Goal: Use online tool/utility: Utilize a website feature to perform a specific function

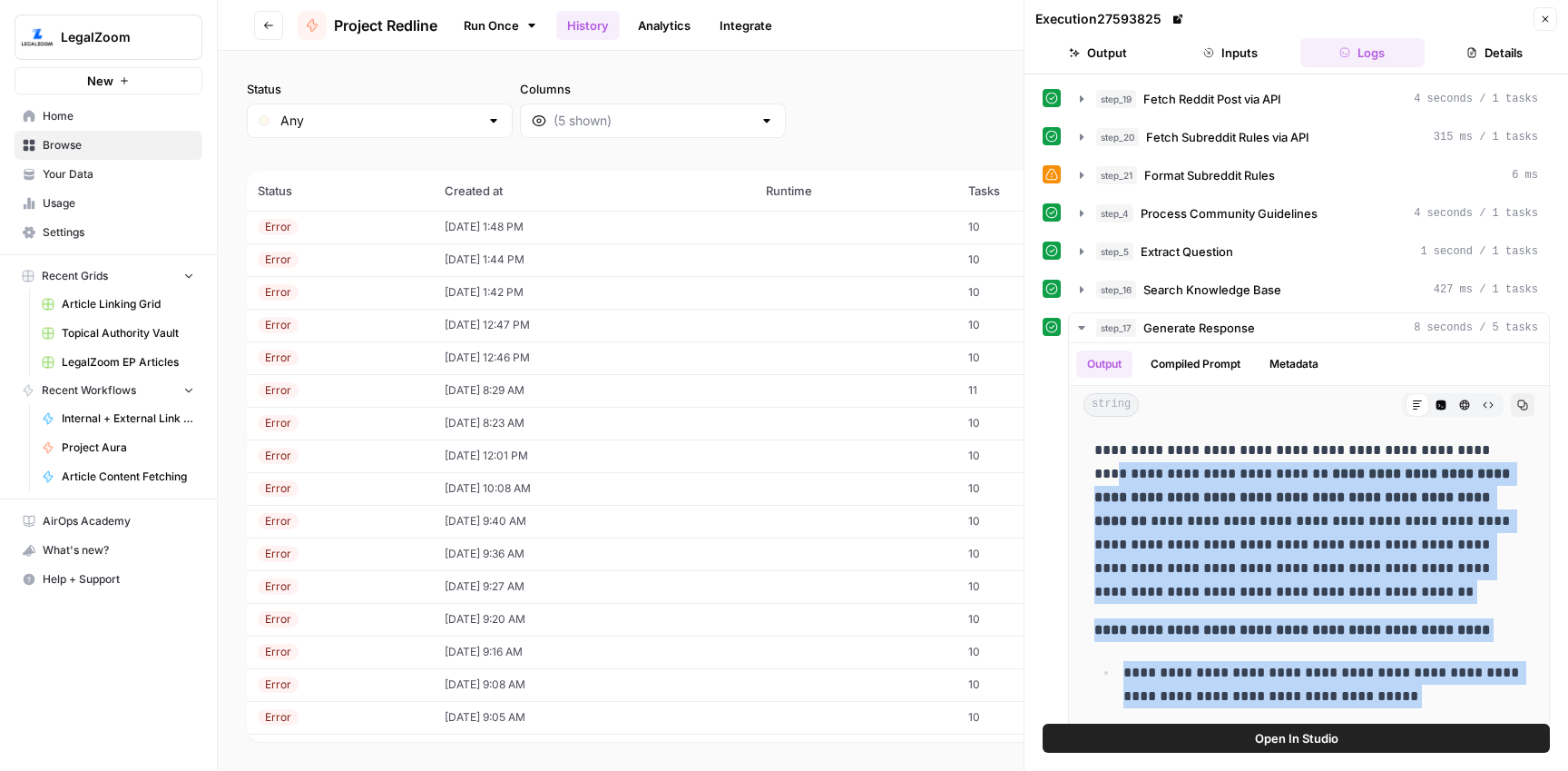
scroll to position [343, 0]
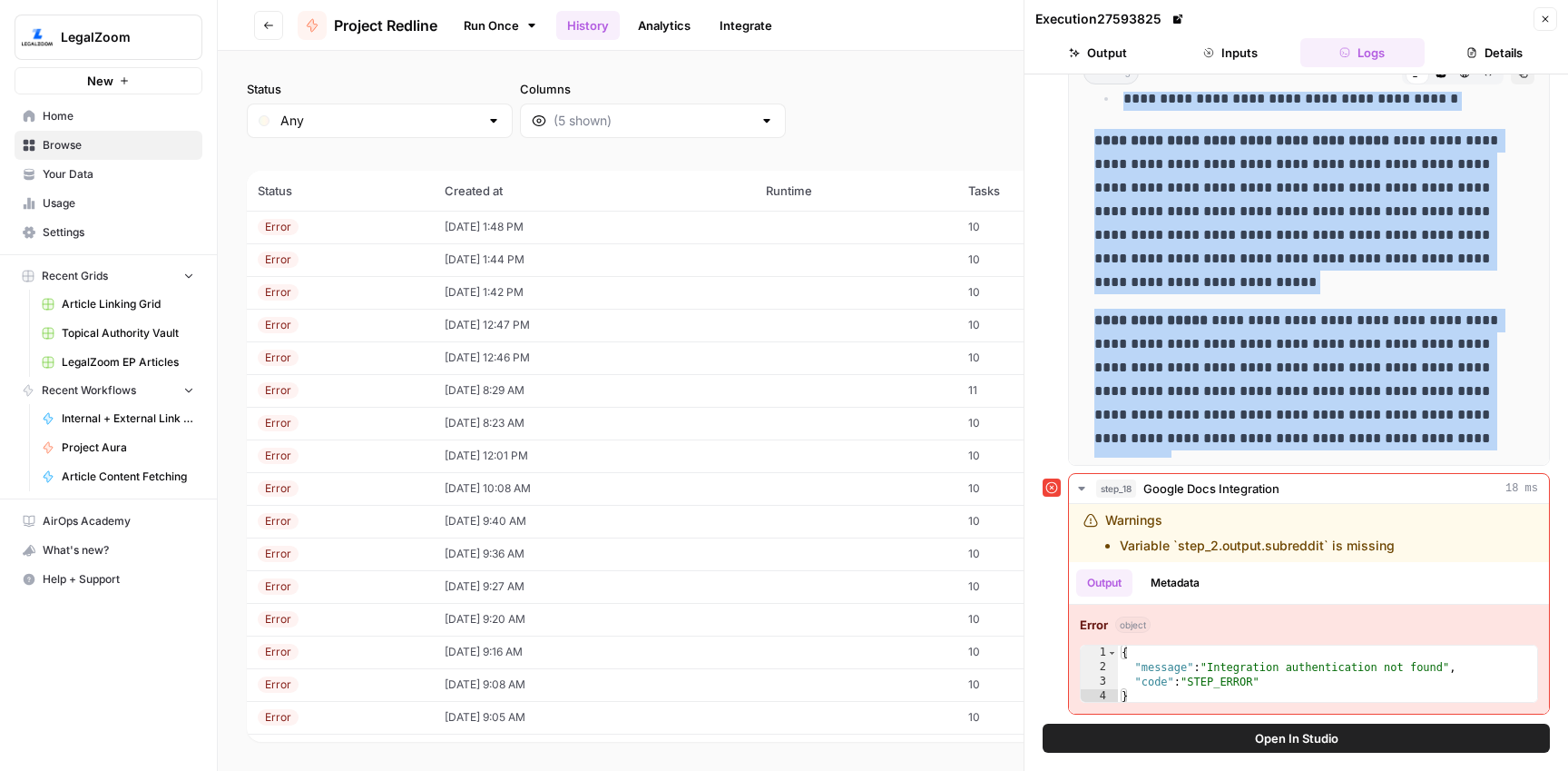
click at [95, 126] on link "Home" at bounding box center [109, 116] width 188 height 29
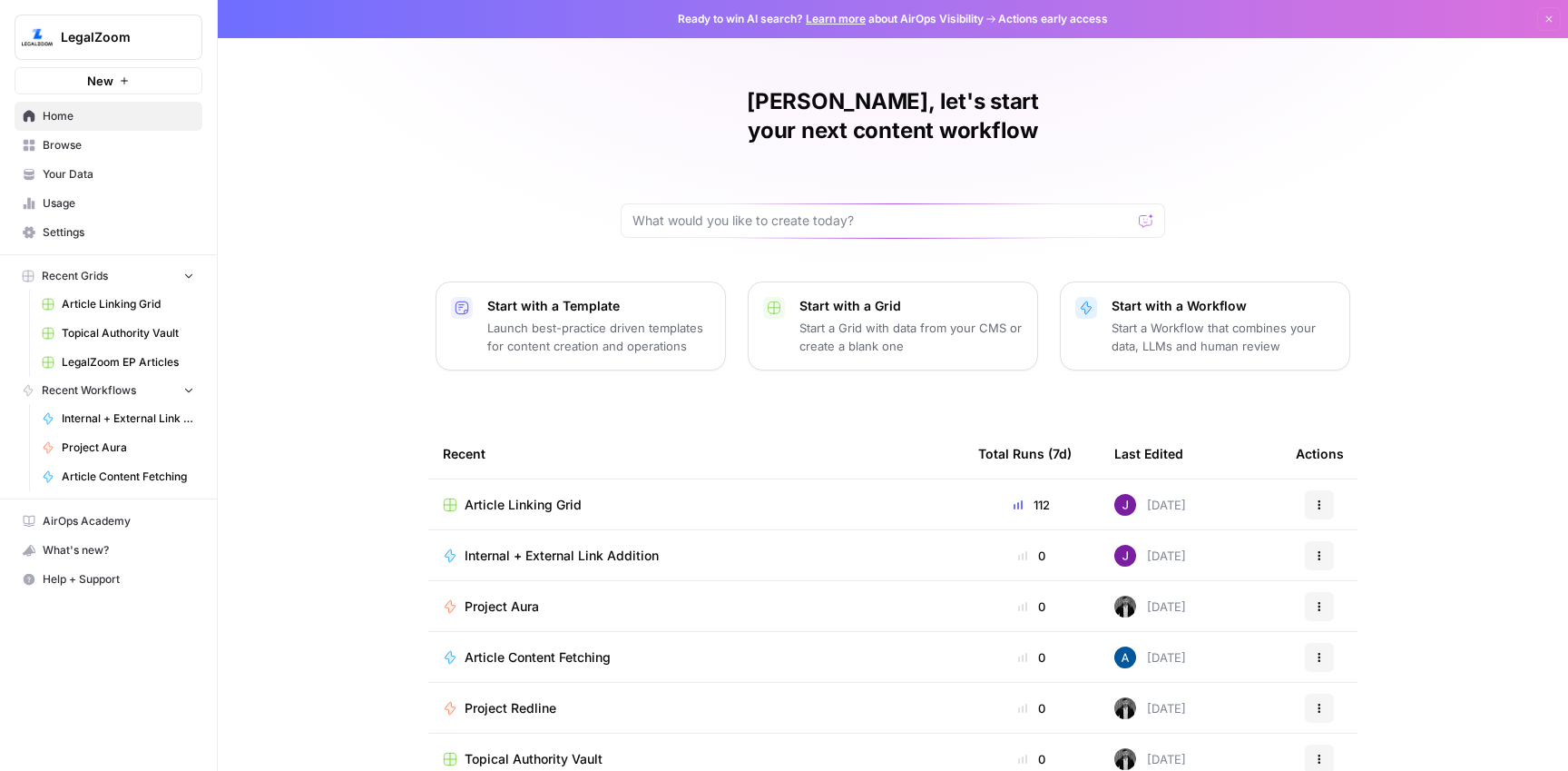
click at [524, 598] on span "Project Aura" at bounding box center [501, 606] width 74 height 18
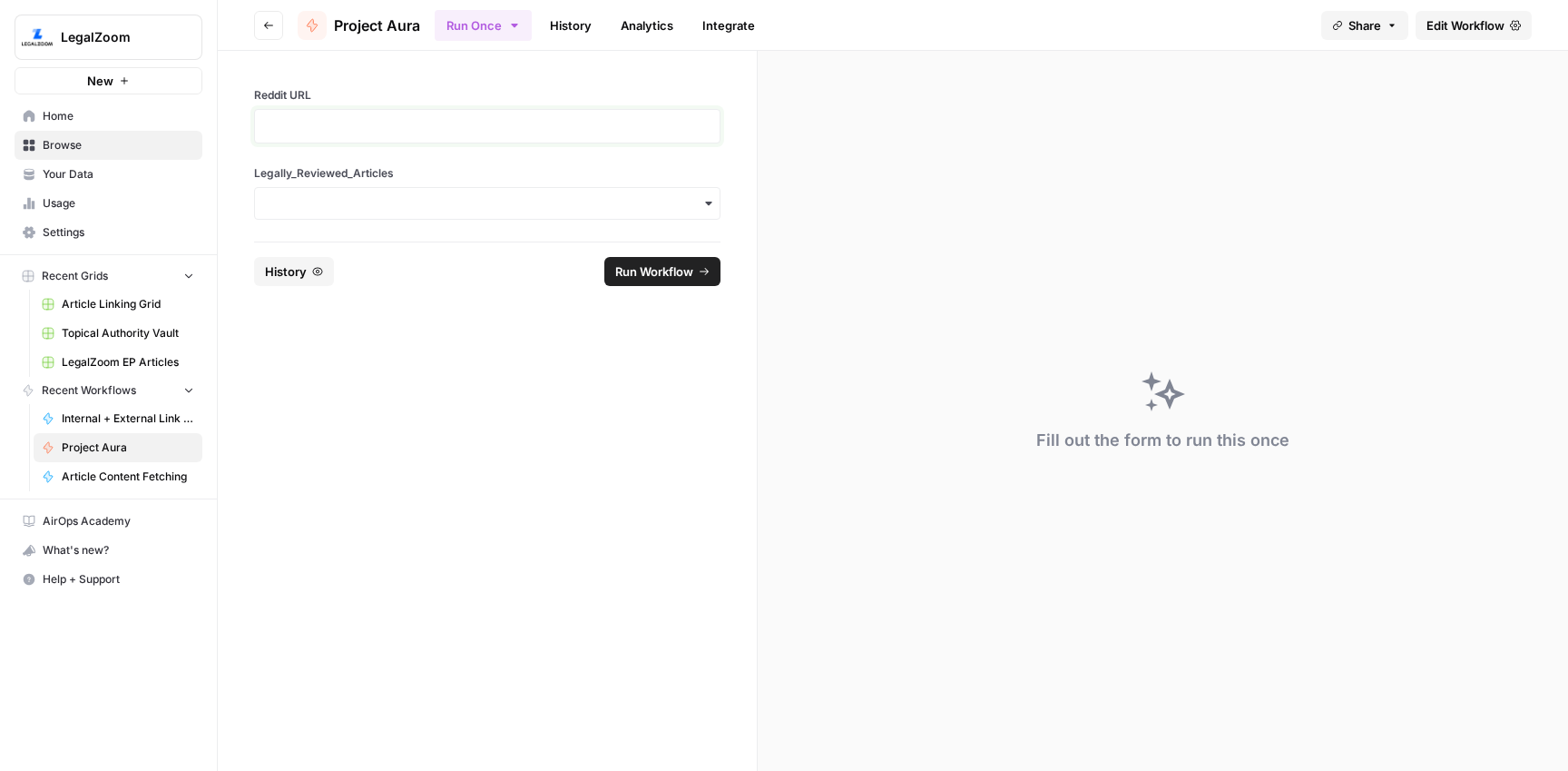
click at [399, 124] on p at bounding box center [486, 126] width 443 height 18
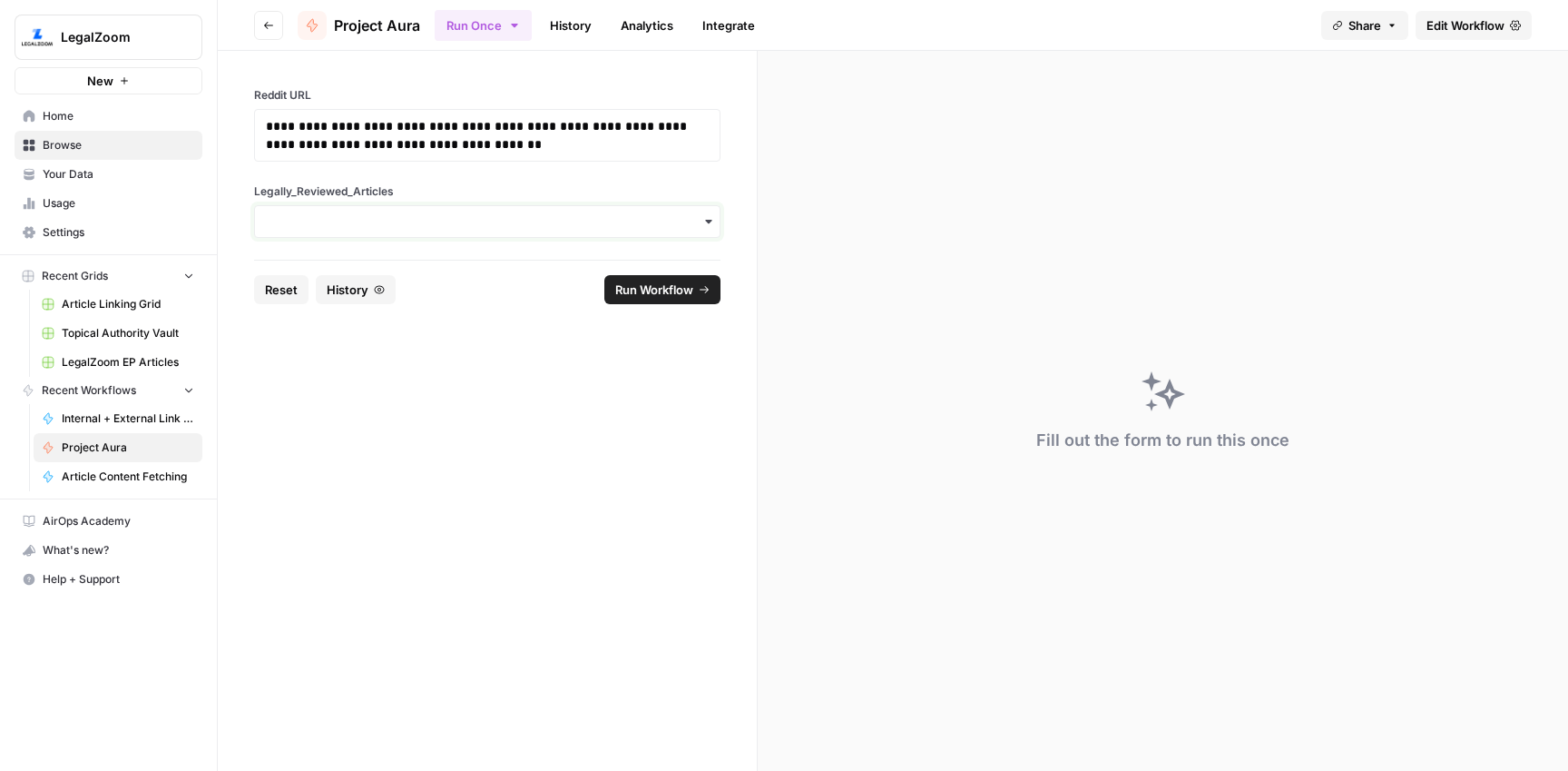
click at [421, 217] on input "Legally_Reviewed_Articles" at bounding box center [486, 221] width 443 height 18
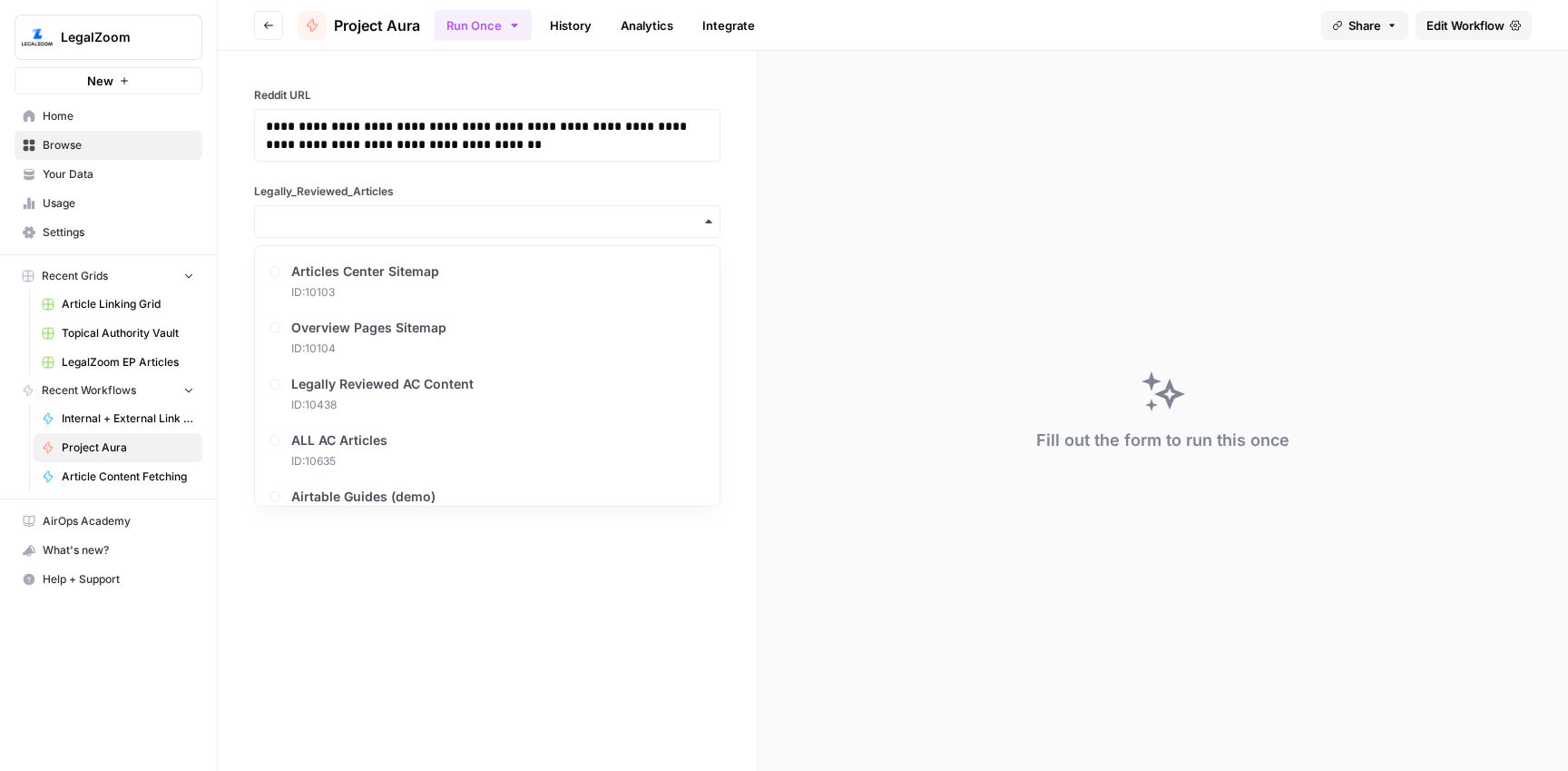
click at [407, 365] on div "Articles Center Sitemap ID: 10103 Overview Pages Sitemap ID: 10104 Legally Revi…" at bounding box center [486, 376] width 467 height 262
click at [411, 391] on span "Legally Reviewed AC Content" at bounding box center [387, 384] width 182 height 18
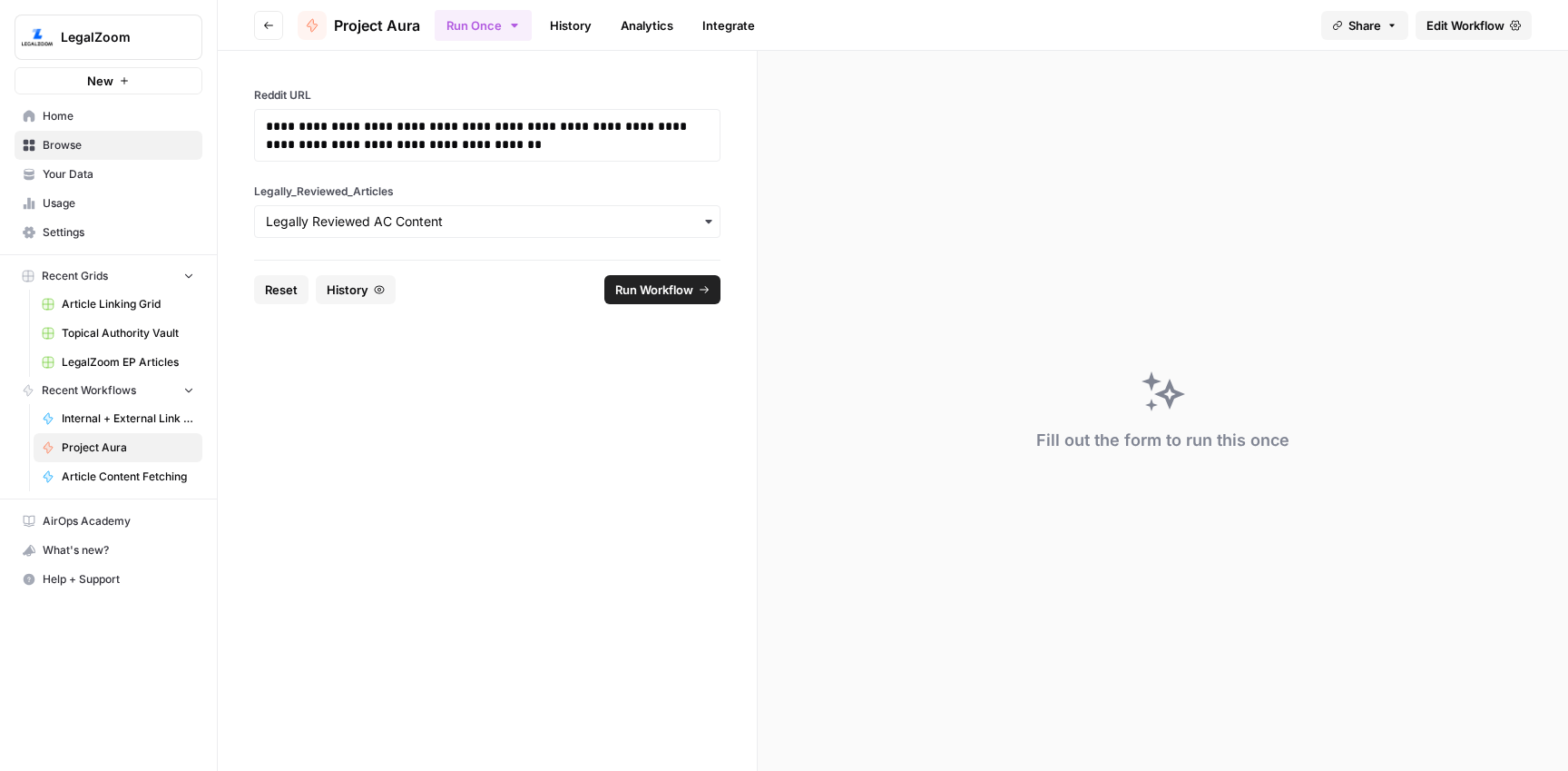
click at [676, 293] on span "Run Workflow" at bounding box center [654, 289] width 78 height 18
click at [574, 28] on link "History" at bounding box center [571, 25] width 63 height 29
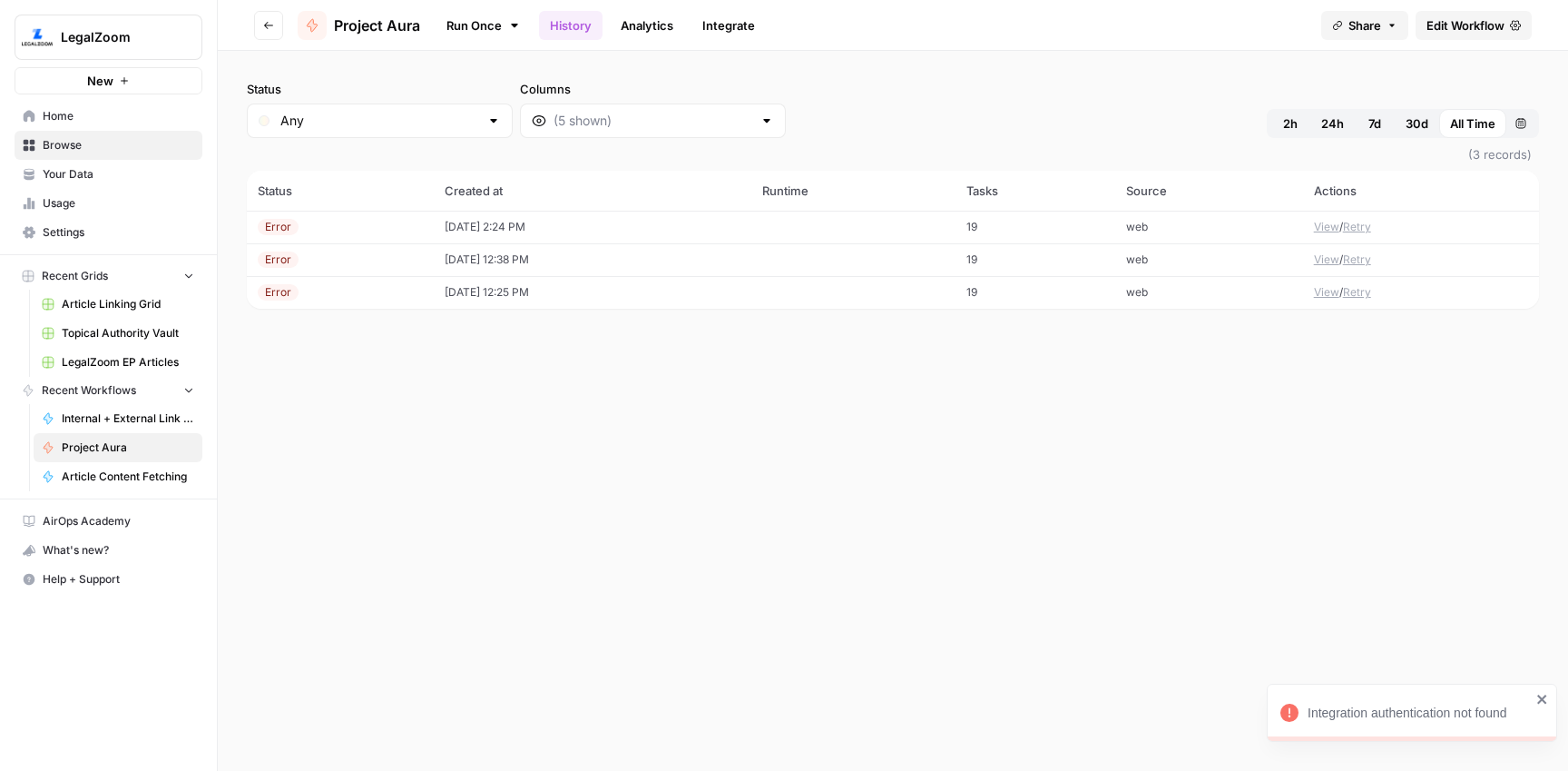
click at [556, 220] on td "[DATE] 2:24 PM" at bounding box center [592, 227] width 318 height 33
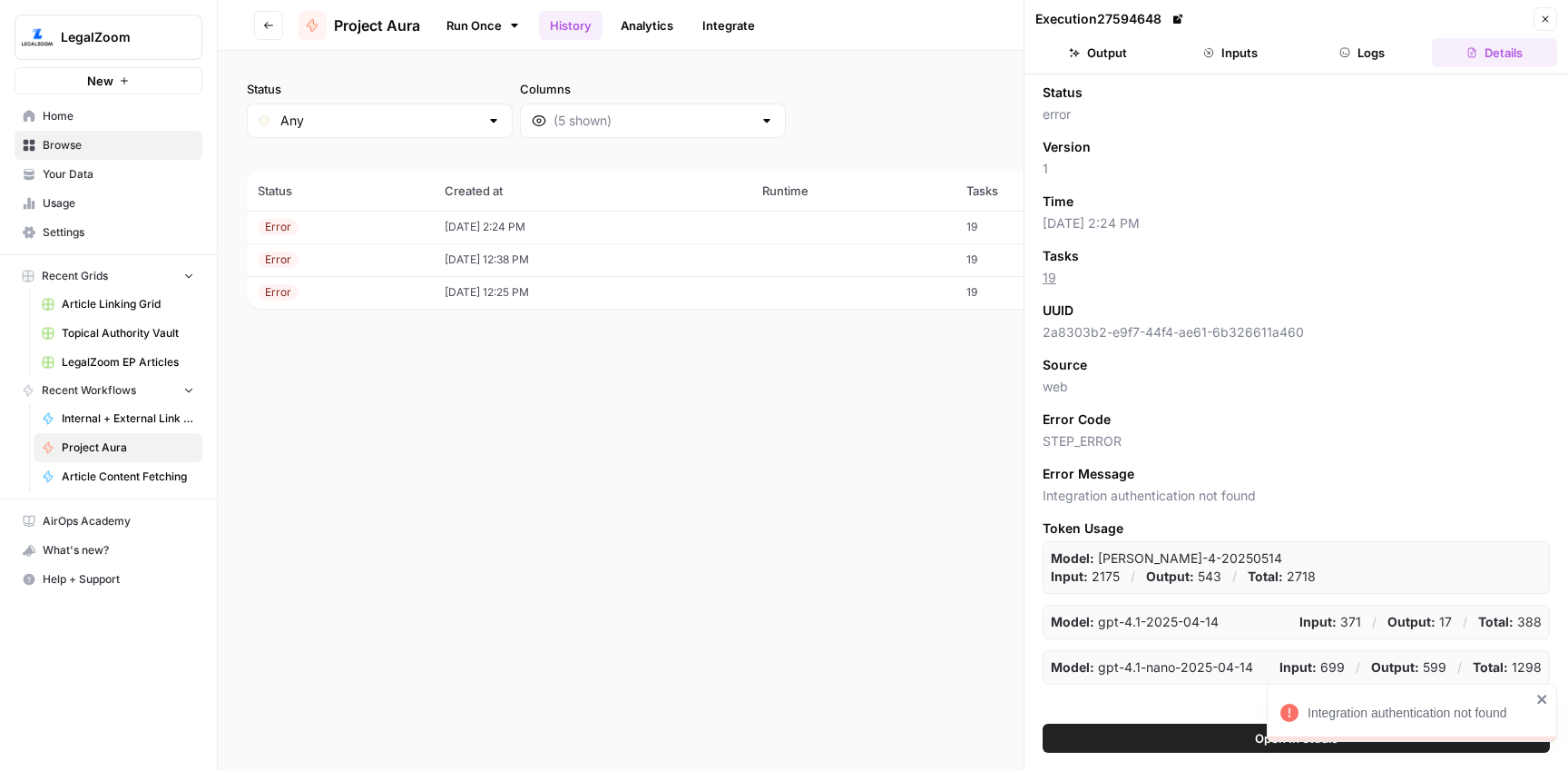
click at [1368, 57] on button "Logs" at bounding box center [1363, 52] width 125 height 29
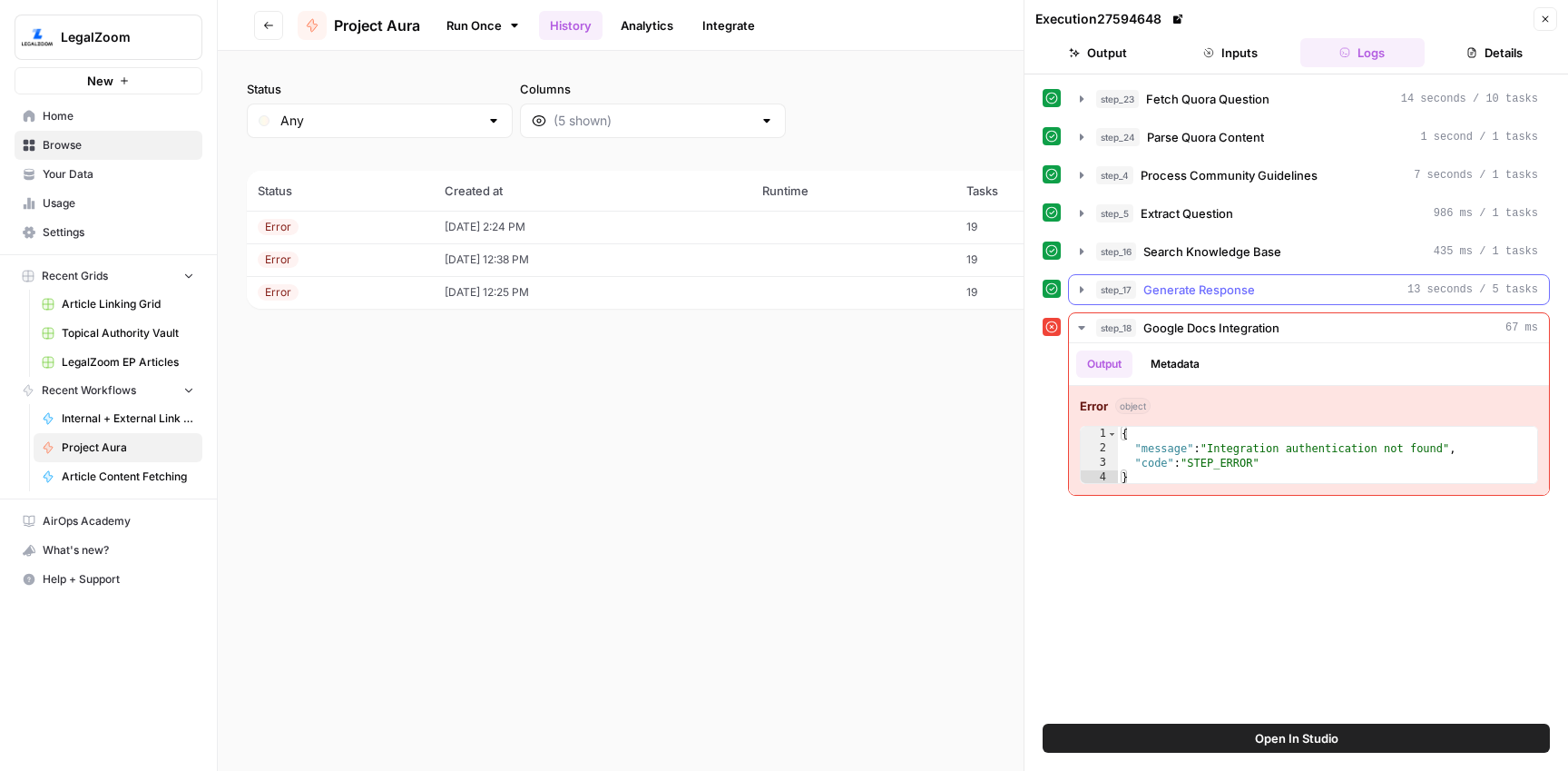
click at [1261, 281] on div "step_17 Generate Response 13 seconds / 5 tasks" at bounding box center [1317, 289] width 442 height 18
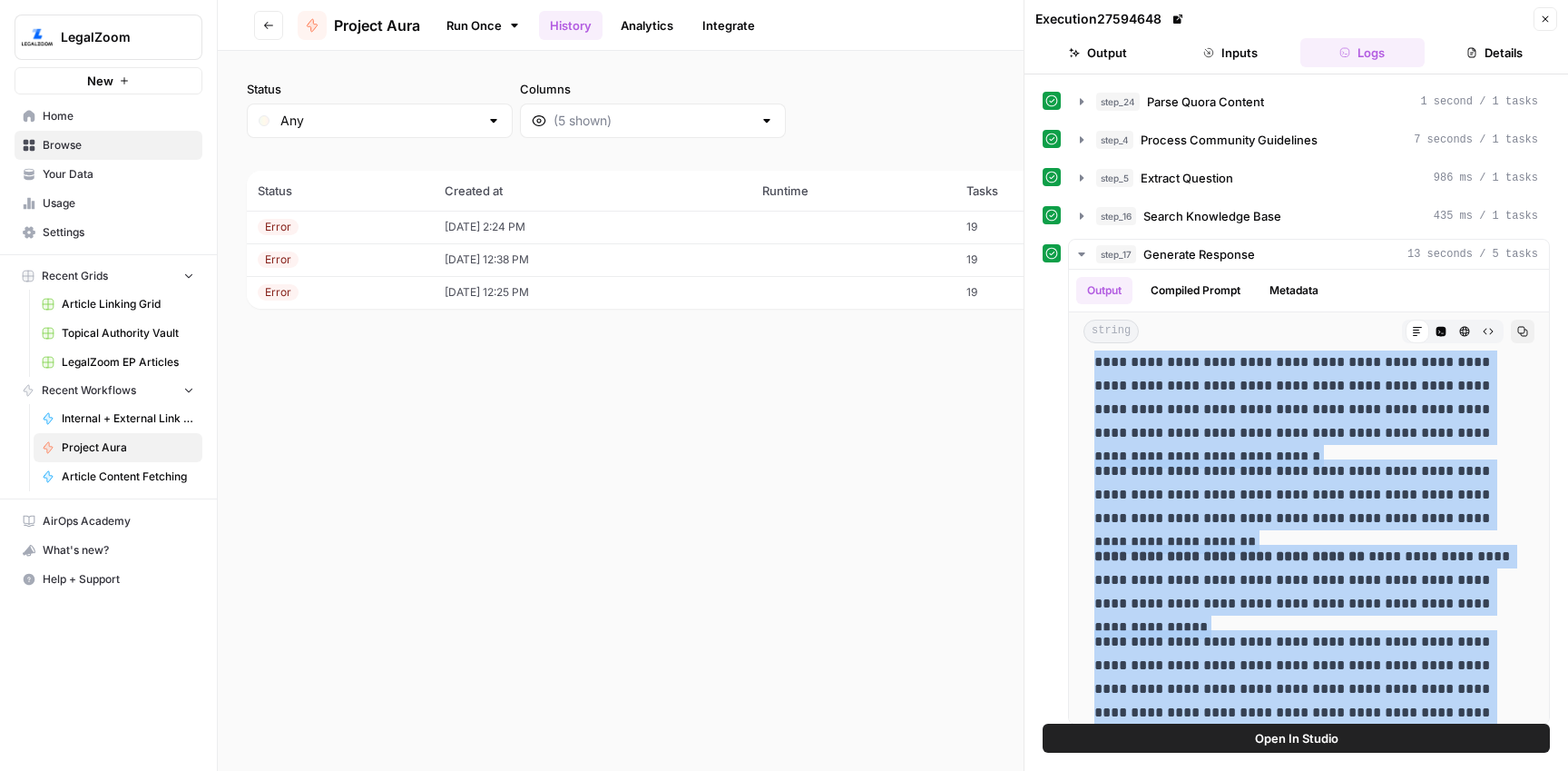
scroll to position [733, 0]
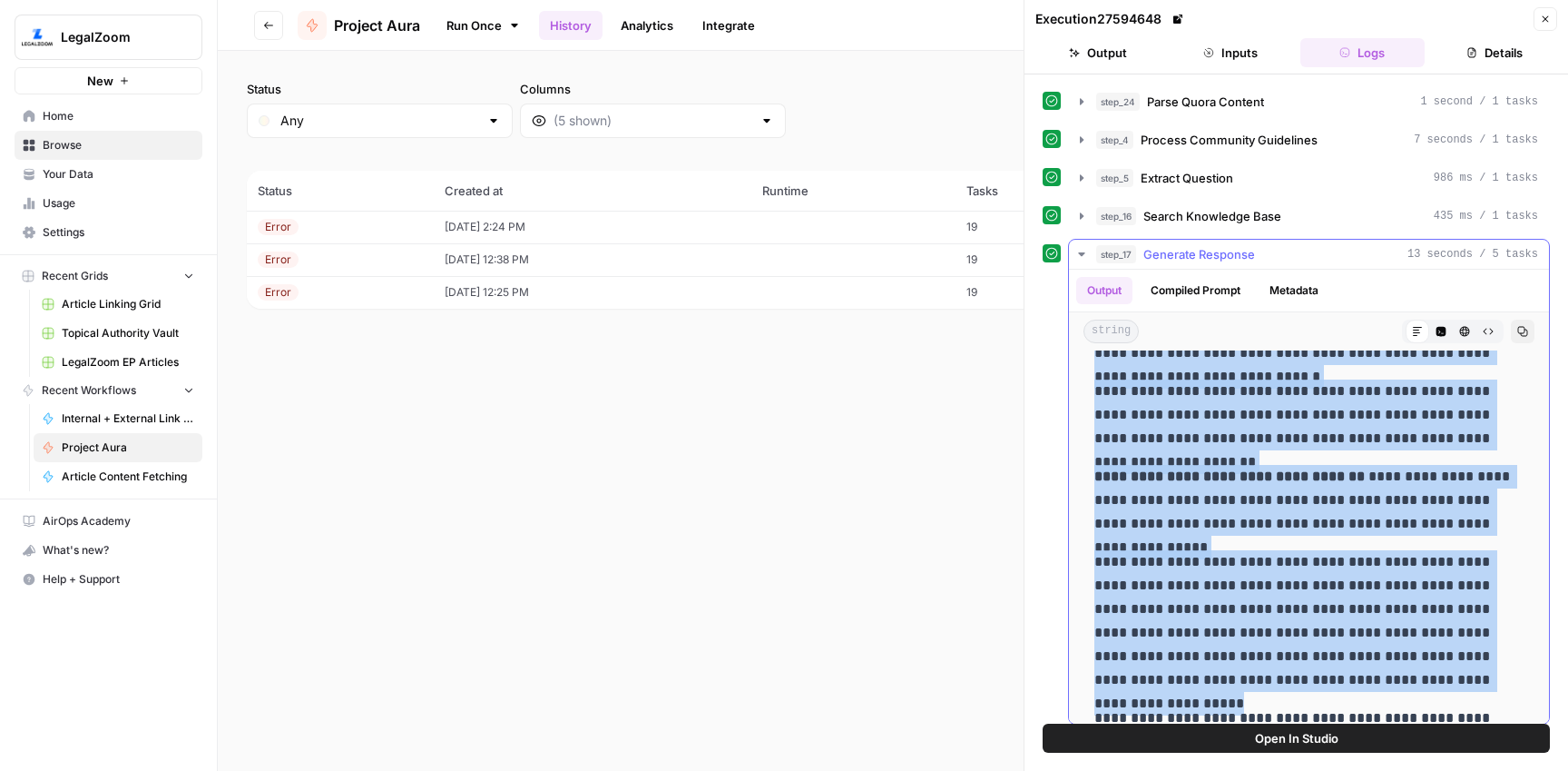
drag, startPoint x: 1431, startPoint y: 410, endPoint x: 1415, endPoint y: 678, distance: 268.5
click at [1415, 678] on div "**********" at bounding box center [1308, 216] width 451 height 1183
copy div "**********"
click at [480, 34] on link "Run Once" at bounding box center [483, 25] width 97 height 31
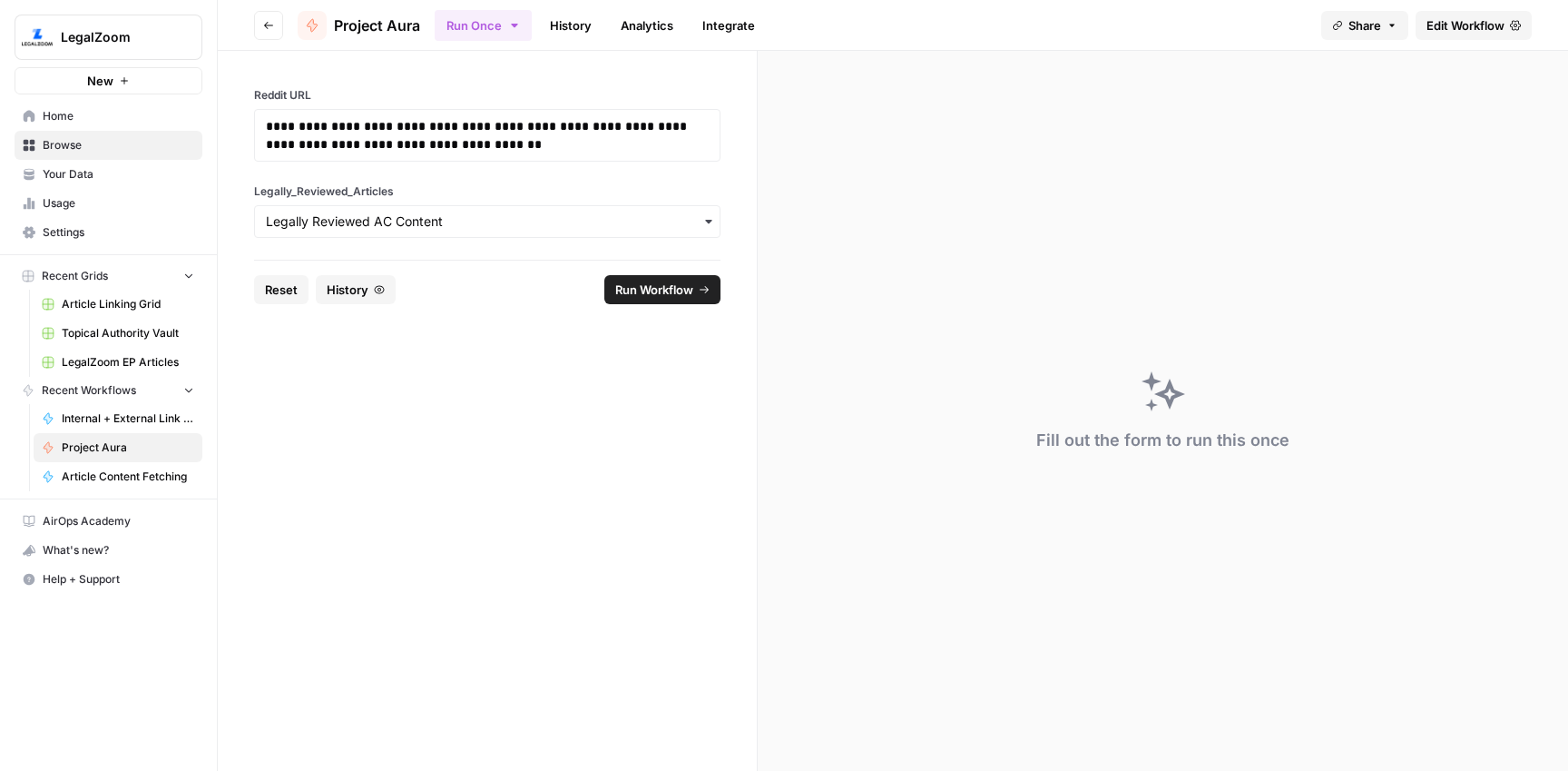
drag, startPoint x: 298, startPoint y: 286, endPoint x: 336, endPoint y: 246, distance: 55.2
click at [299, 286] on button "Reset" at bounding box center [280, 289] width 54 height 29
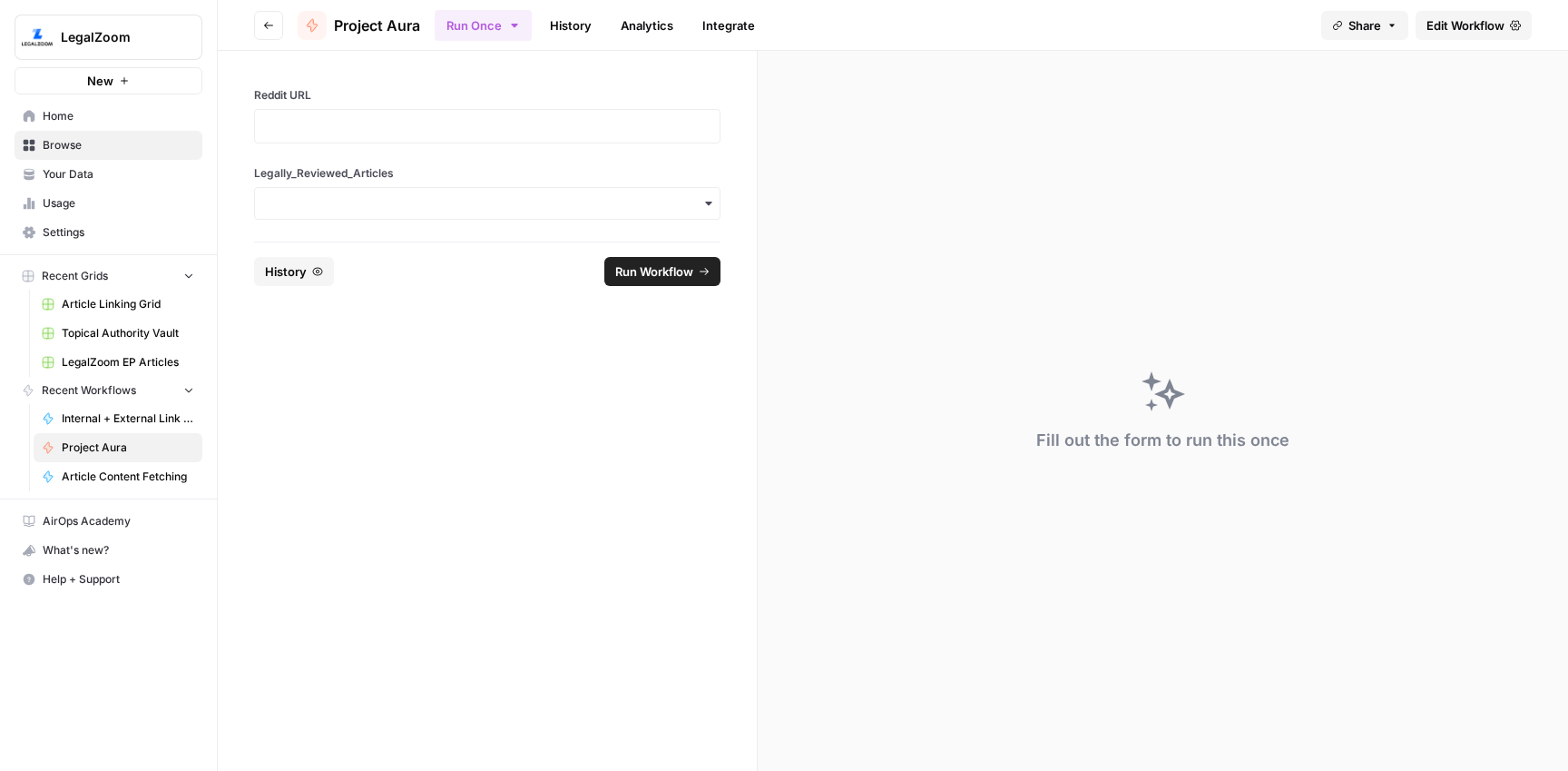
click at [391, 137] on div at bounding box center [486, 126] width 467 height 35
click at [385, 130] on p at bounding box center [486, 126] width 443 height 18
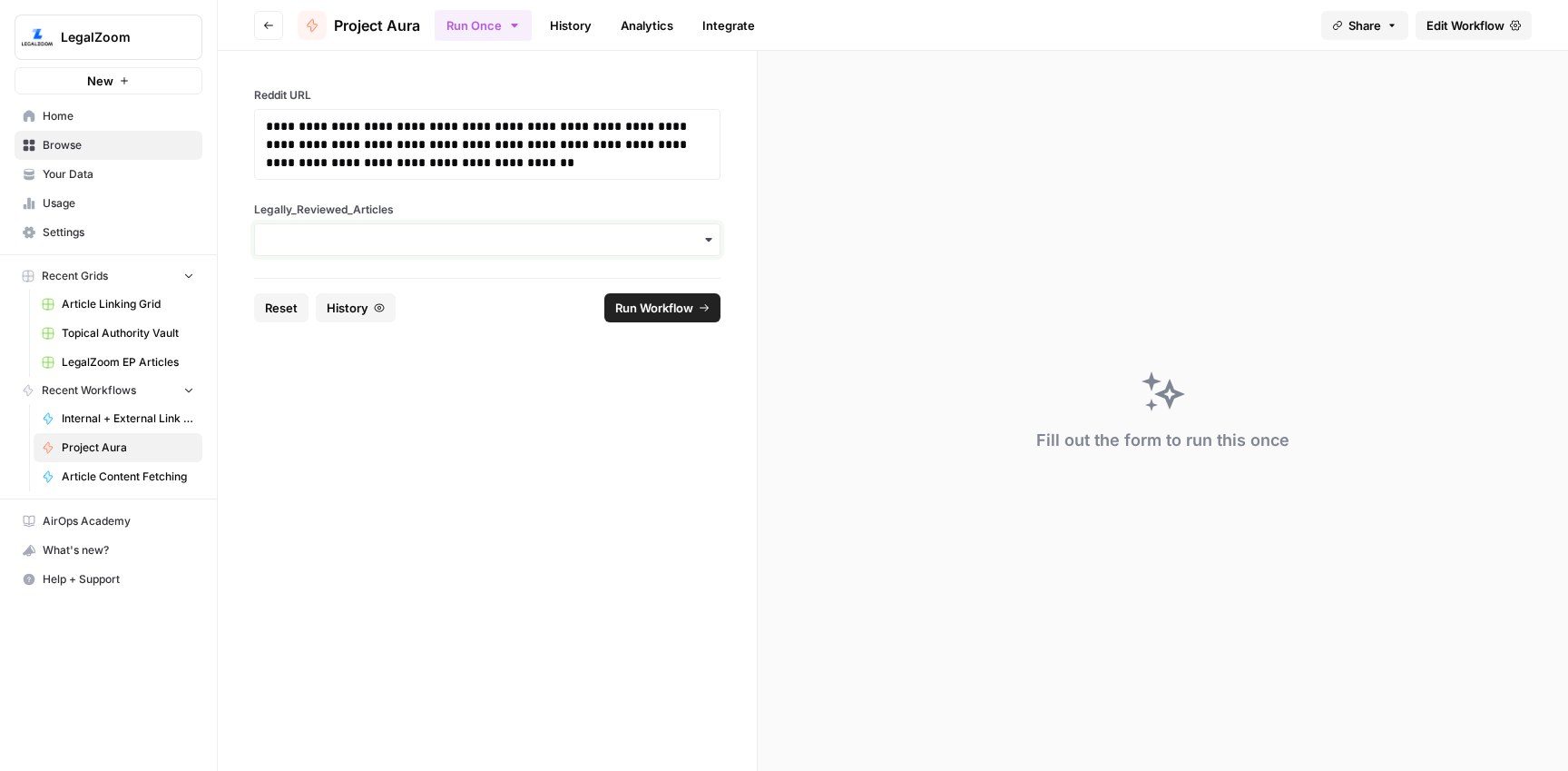
click at [400, 239] on input "Legally_Reviewed_Articles" at bounding box center [486, 240] width 443 height 18
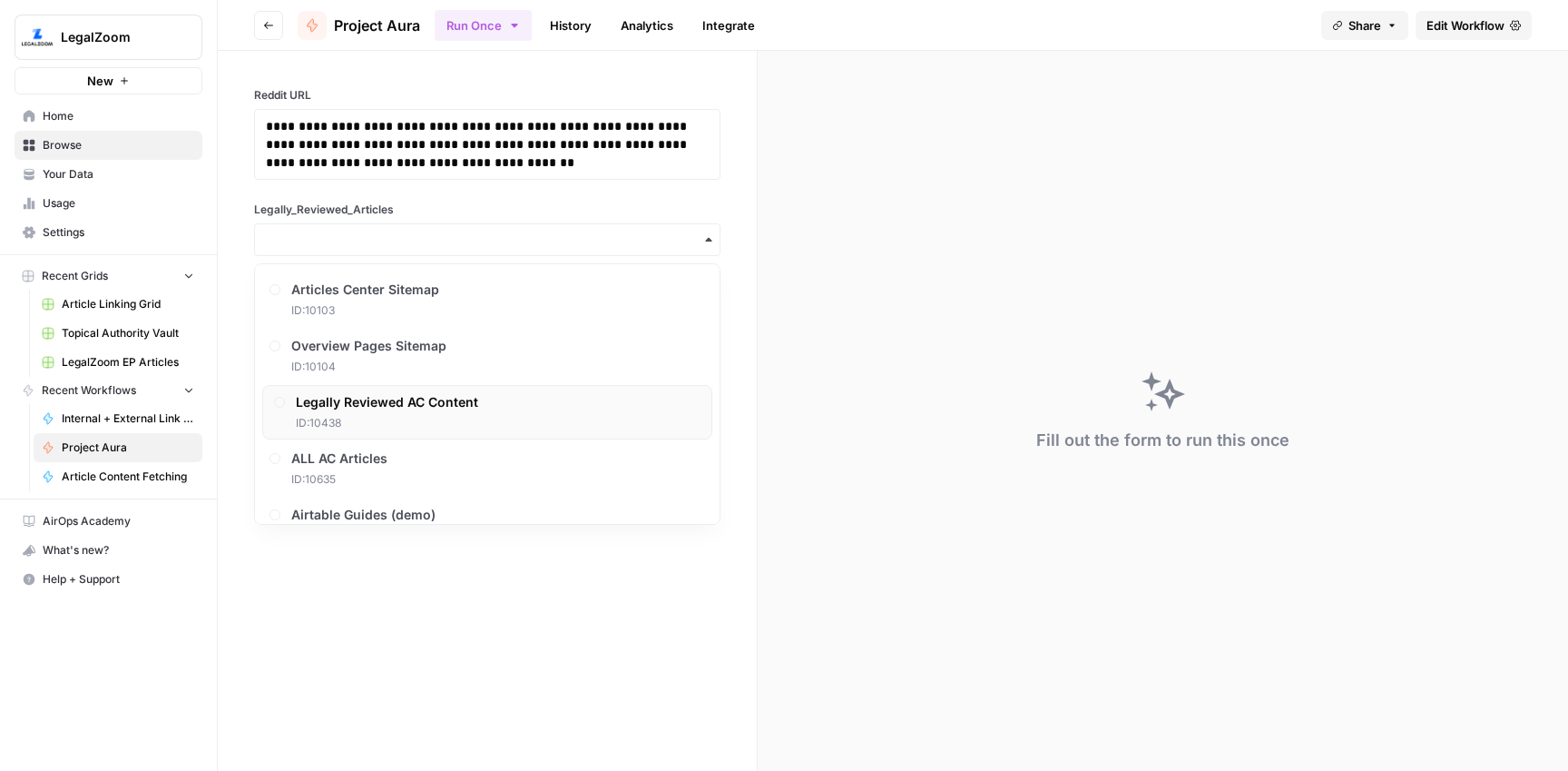
click at [389, 401] on span "Legally Reviewed AC Content" at bounding box center [387, 402] width 182 height 18
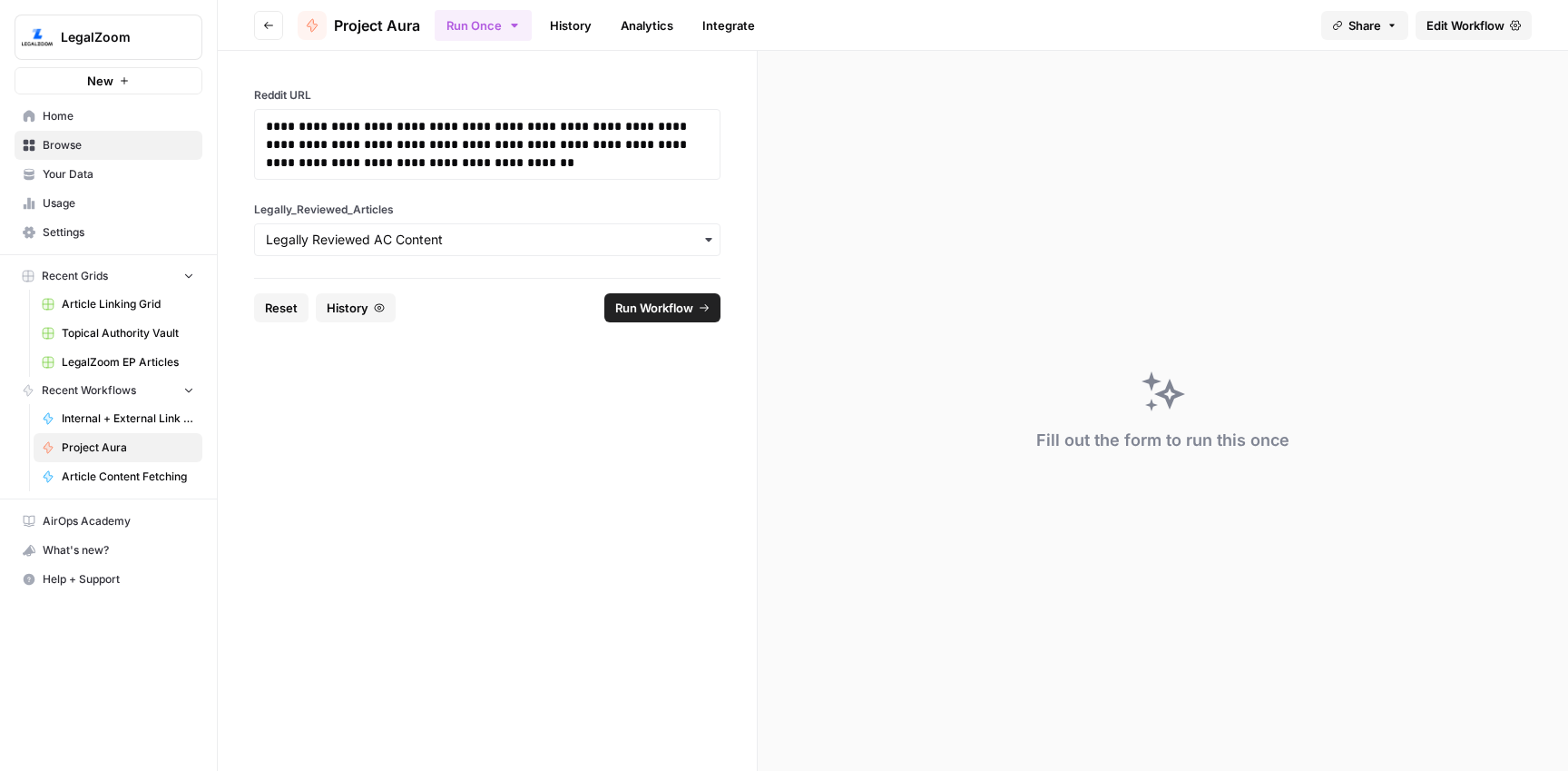
click at [663, 303] on span "Run Workflow" at bounding box center [654, 307] width 78 height 18
click at [580, 19] on link "History" at bounding box center [571, 25] width 63 height 29
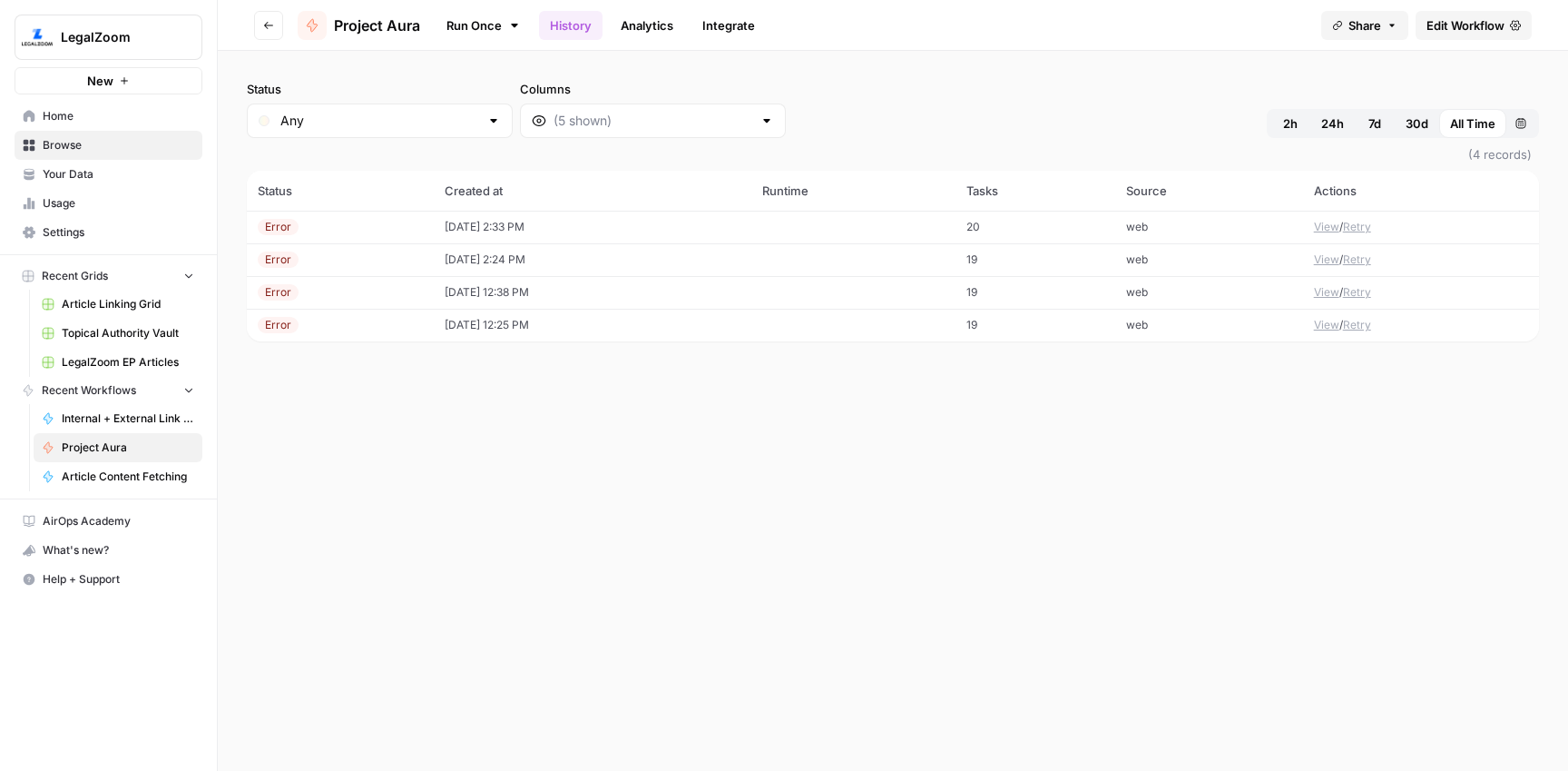
click at [534, 229] on td "[DATE] 2:33 PM" at bounding box center [592, 227] width 318 height 33
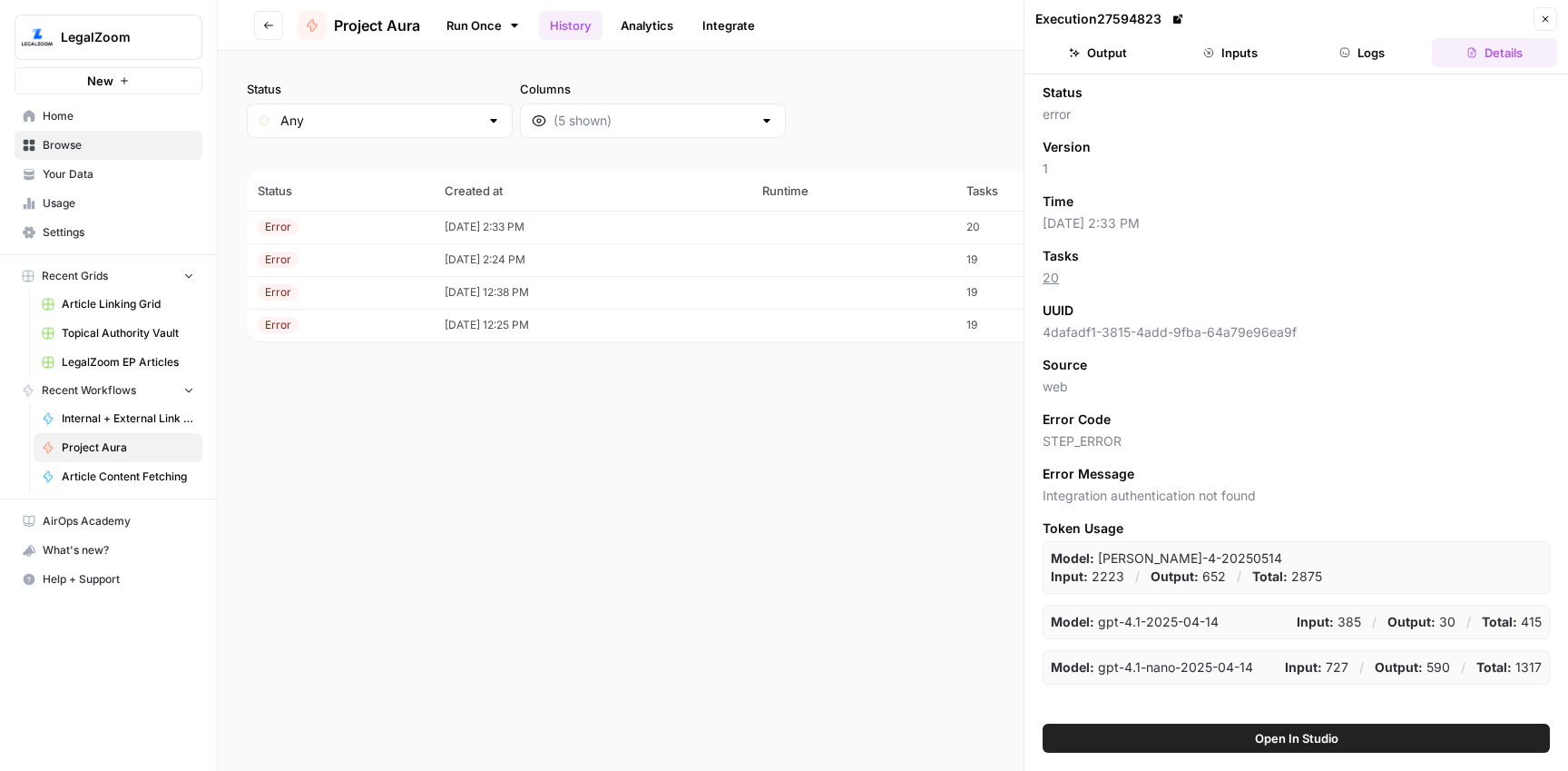
click at [1372, 47] on button "Logs" at bounding box center [1363, 52] width 125 height 29
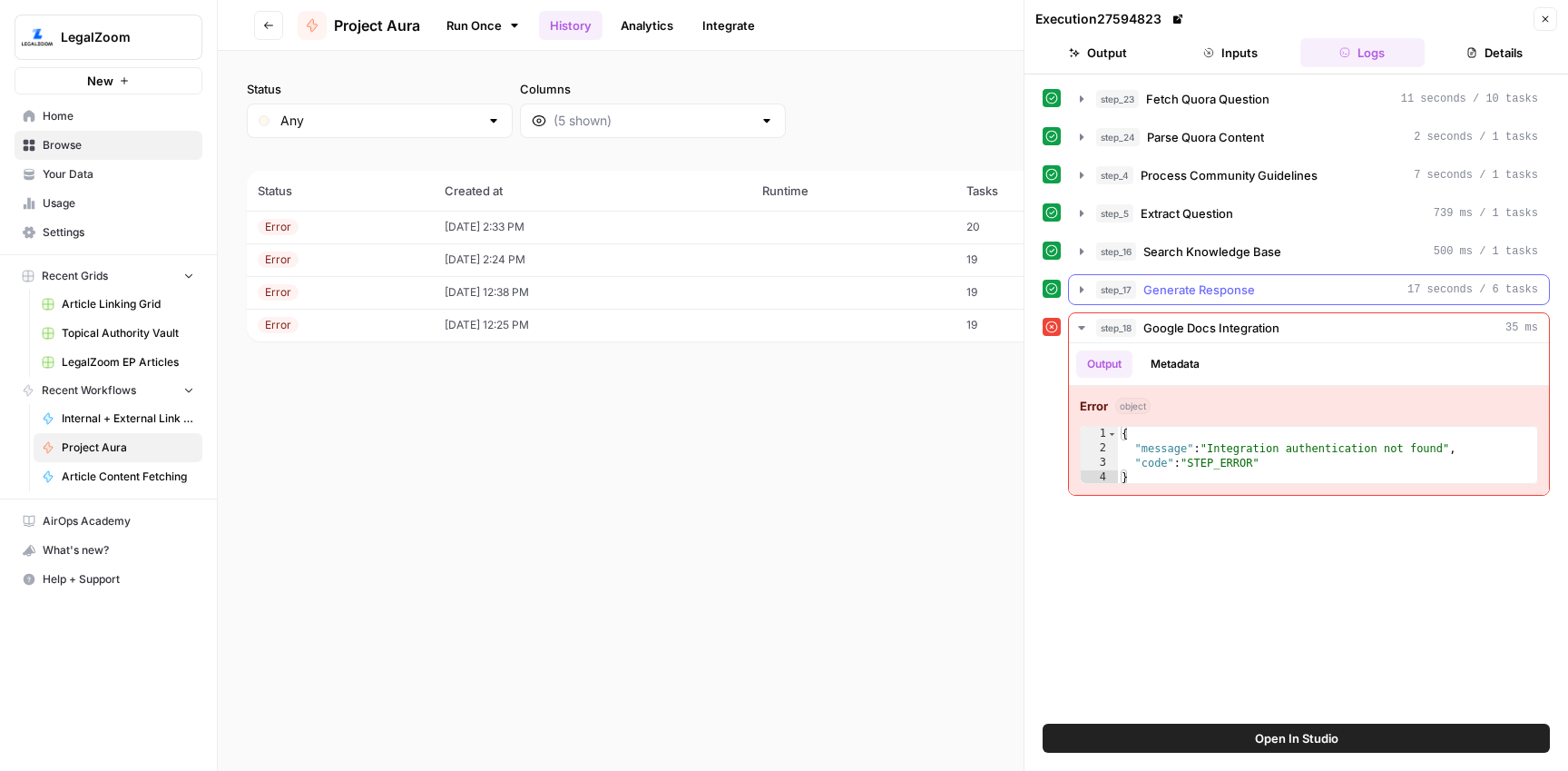
click at [1259, 287] on div "step_17 Generate Response 17 seconds / 6 tasks" at bounding box center [1317, 289] width 442 height 18
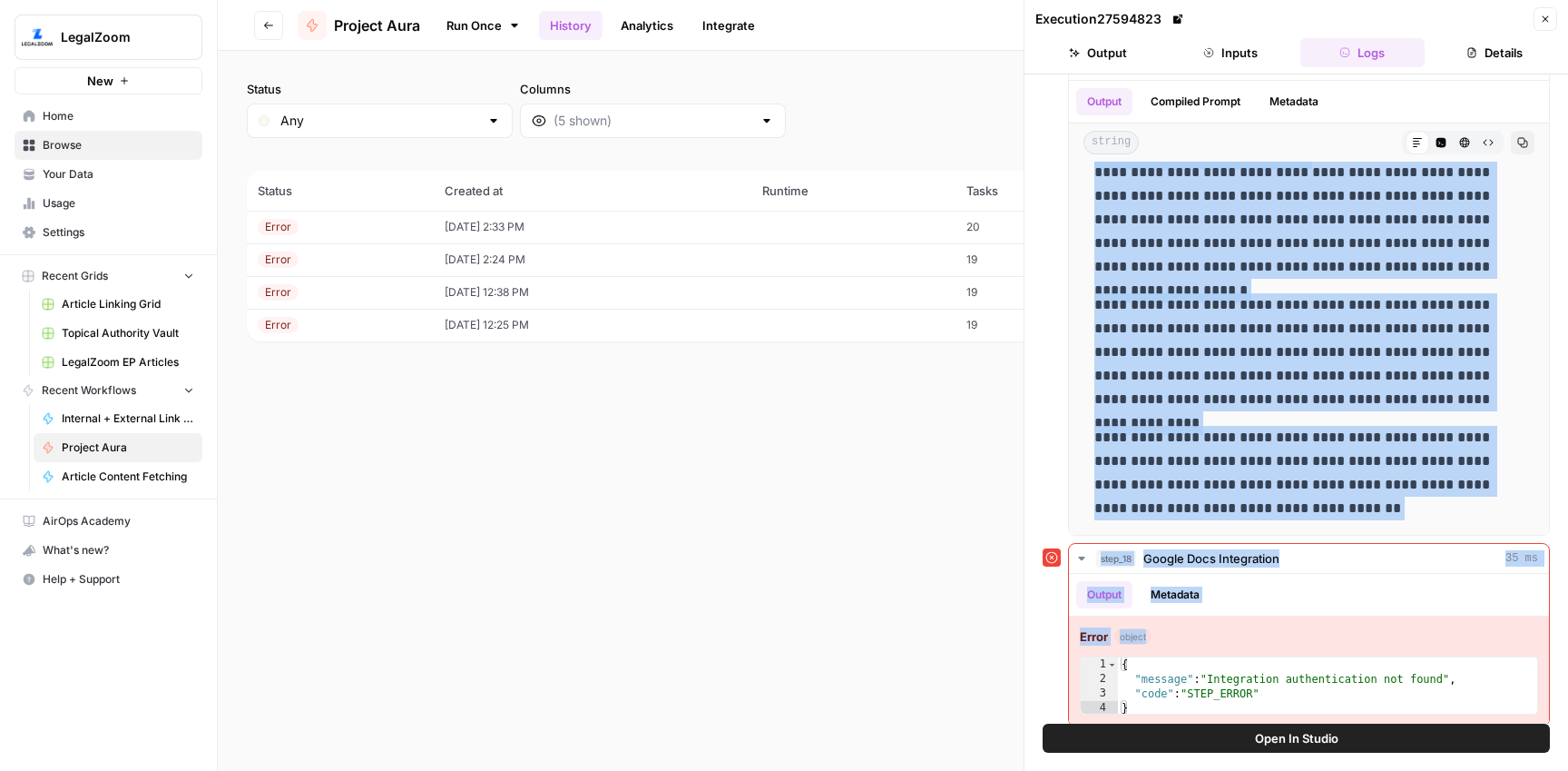
scroll to position [236, 0]
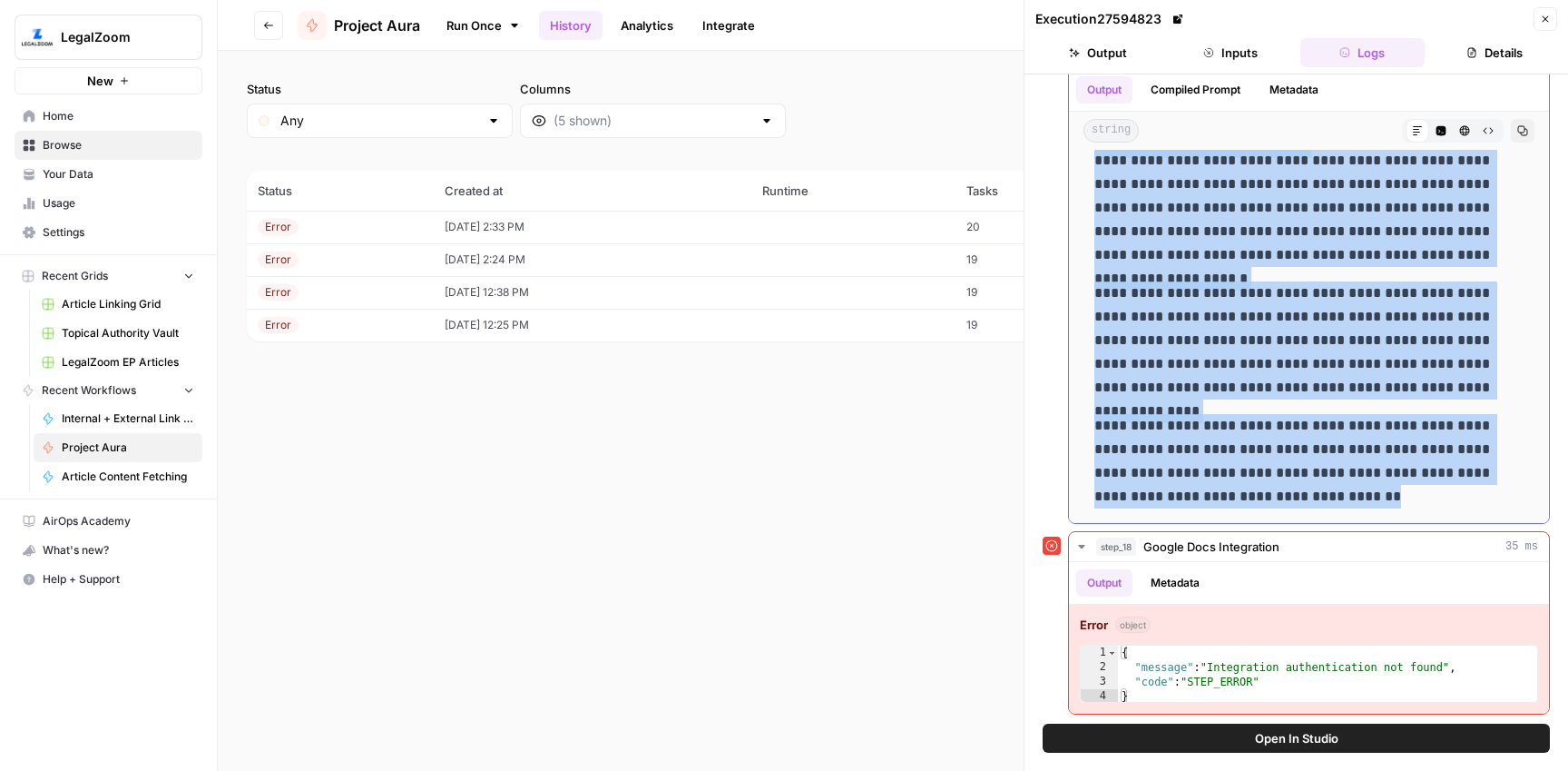
drag, startPoint x: 1095, startPoint y: 409, endPoint x: 1343, endPoint y: 498, distance: 263.5
copy div "**********"
